Goal: Navigation & Orientation: Find specific page/section

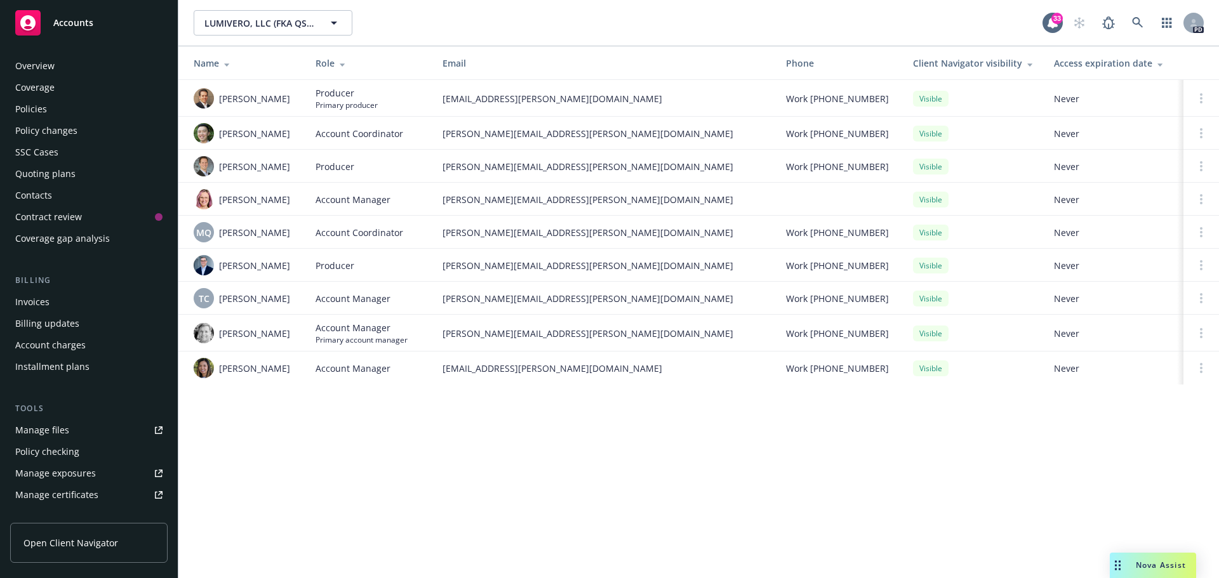
click at [79, 64] on div "Overview" at bounding box center [88, 66] width 147 height 20
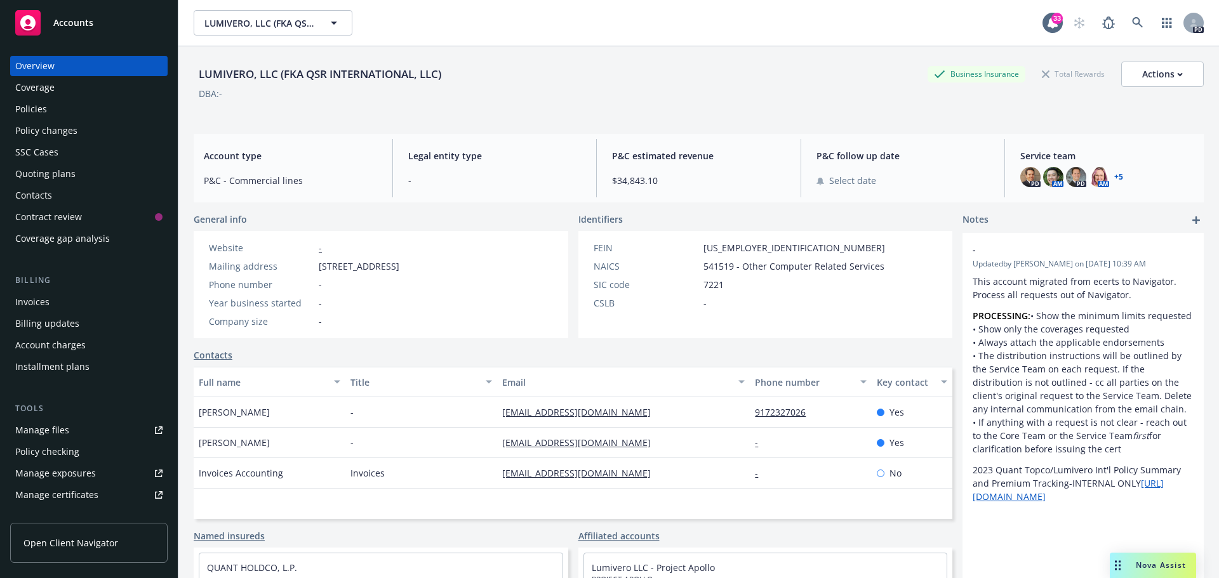
click at [46, 110] on div "Policies" at bounding box center [31, 109] width 32 height 20
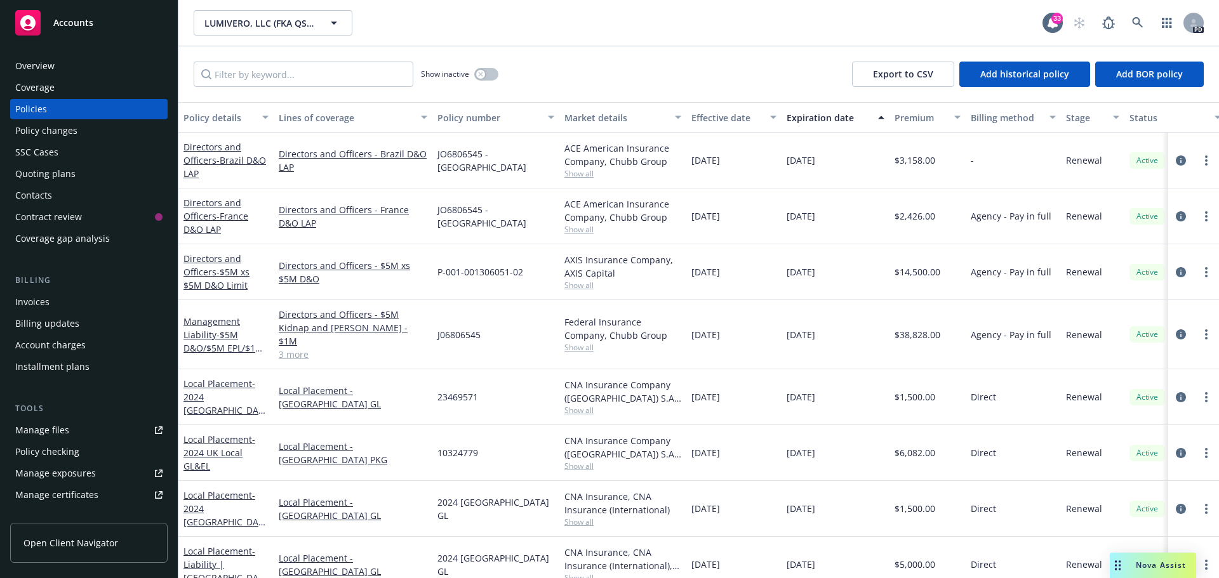
click at [37, 63] on div "Overview" at bounding box center [34, 66] width 39 height 20
